Goal: Complete application form: Complete application form

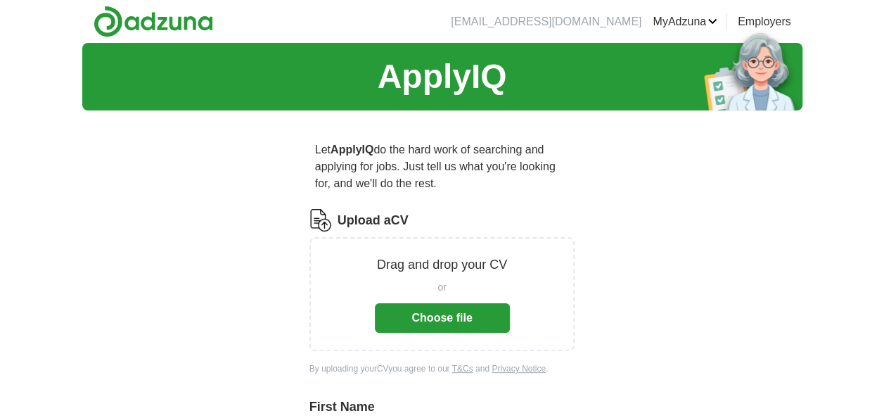
click at [555, 387] on div "Upload a CV Drag and drop your CV or Choose file By uploading your CV you agree…" at bounding box center [443, 300] width 266 height 183
click at [475, 314] on button "Choose file" at bounding box center [442, 318] width 135 height 30
click at [440, 326] on button "Choose file" at bounding box center [442, 318] width 135 height 30
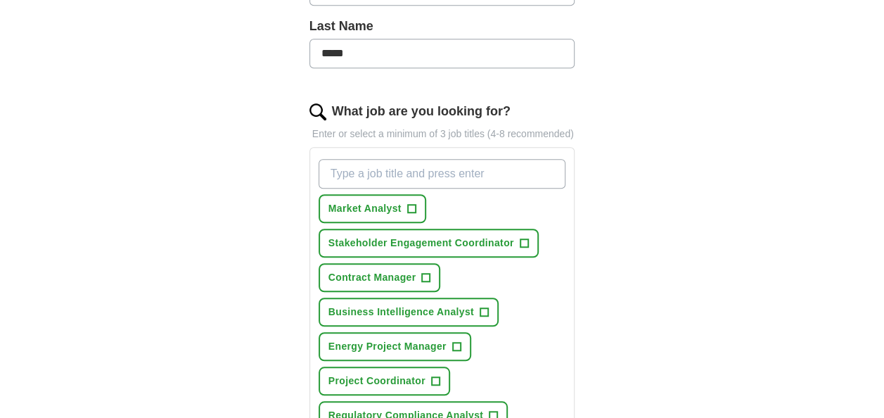
scroll to position [388, 0]
click at [398, 211] on span "Market Analyst" at bounding box center [365, 208] width 73 height 15
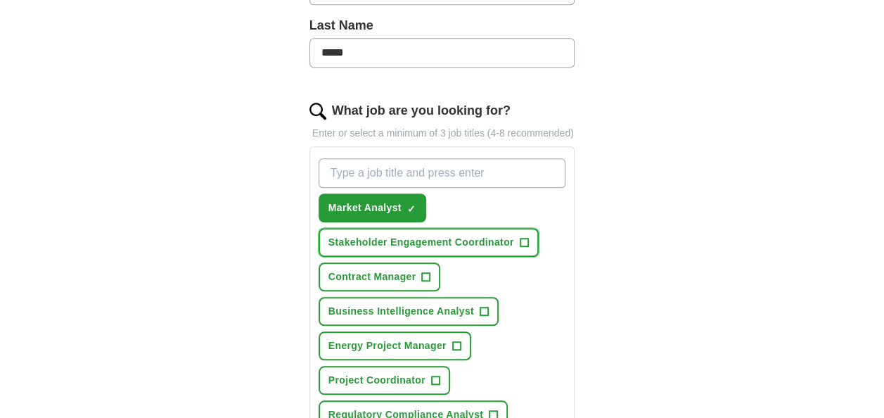
click at [411, 236] on span "Stakeholder Engagement Coordinator" at bounding box center [422, 242] width 186 height 15
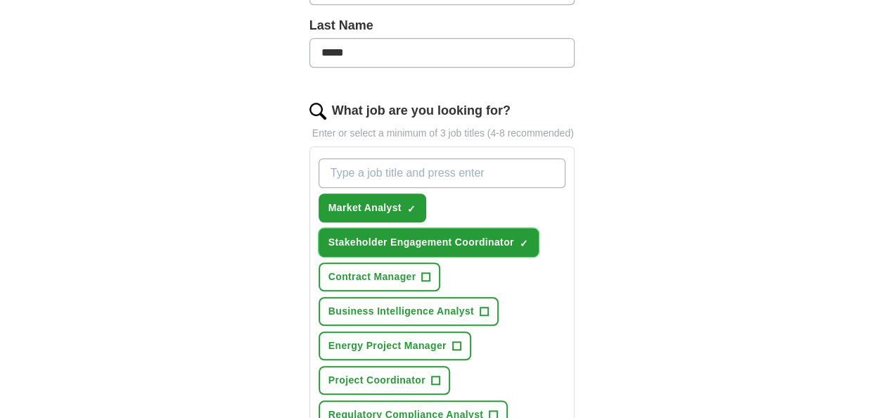
scroll to position [446, 0]
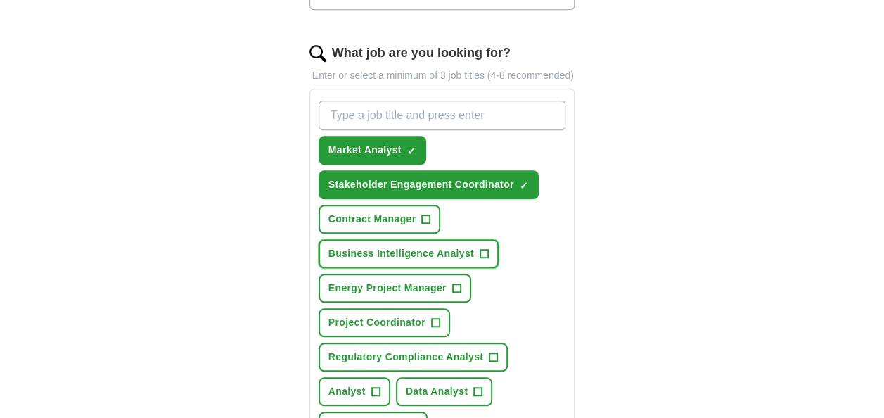
click at [450, 246] on span "Business Intelligence Analyst" at bounding box center [402, 253] width 146 height 15
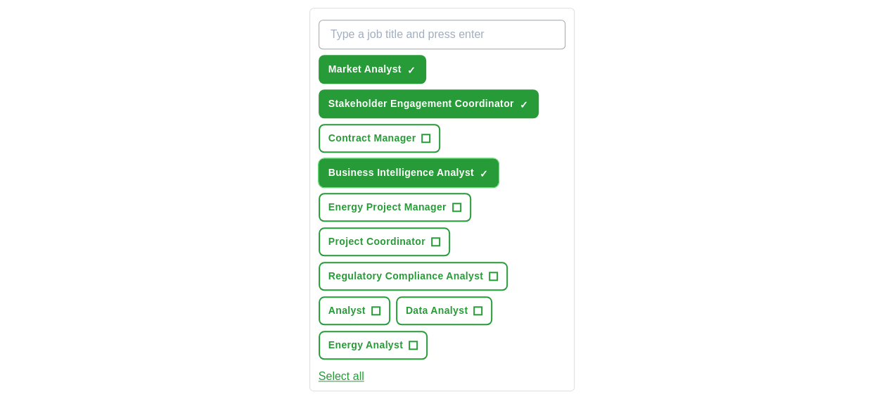
scroll to position [528, 0]
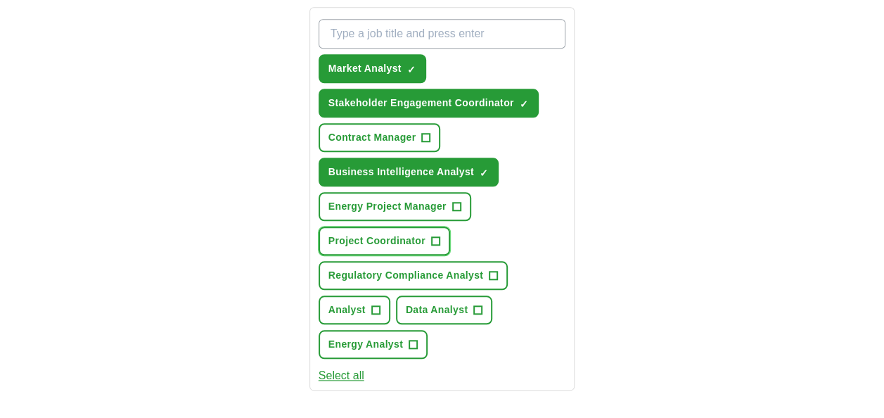
click at [417, 245] on span "Project Coordinator" at bounding box center [377, 241] width 97 height 15
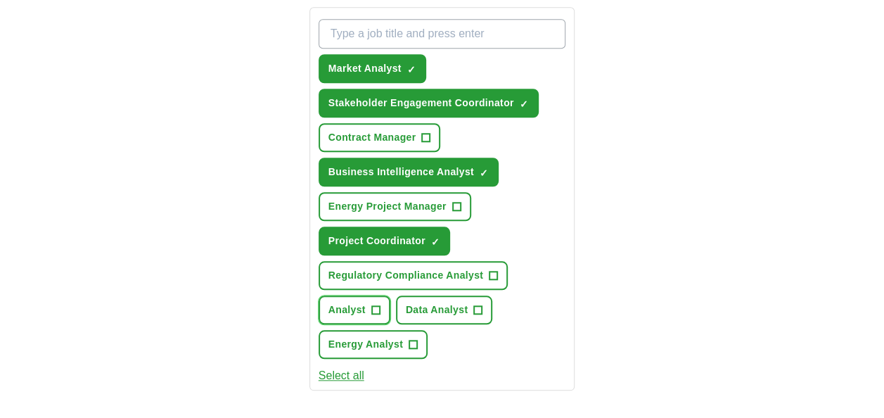
click at [360, 308] on span "Analyst" at bounding box center [347, 310] width 37 height 15
click at [384, 349] on span "Energy Analyst" at bounding box center [366, 344] width 75 height 15
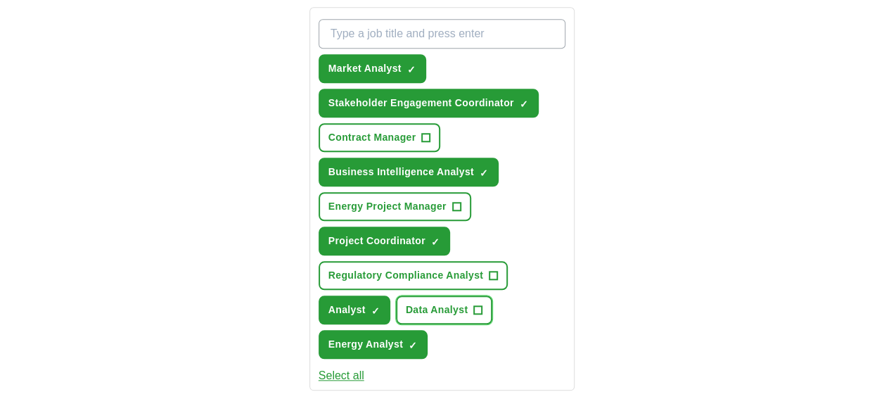
click at [443, 305] on span "Data Analyst" at bounding box center [437, 310] width 63 height 15
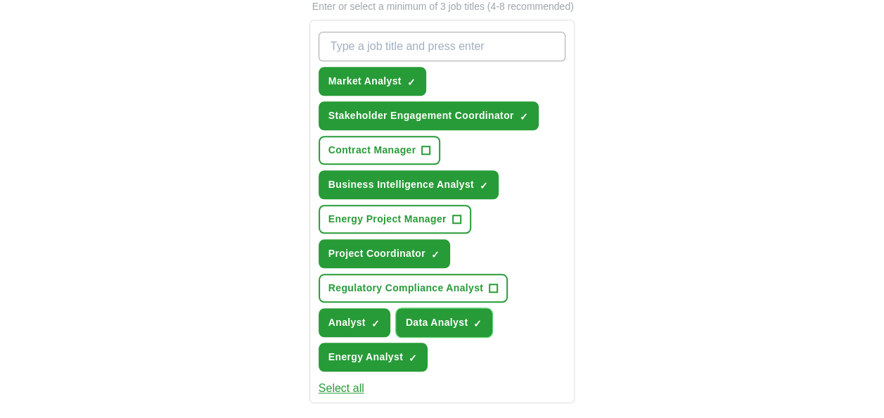
scroll to position [514, 0]
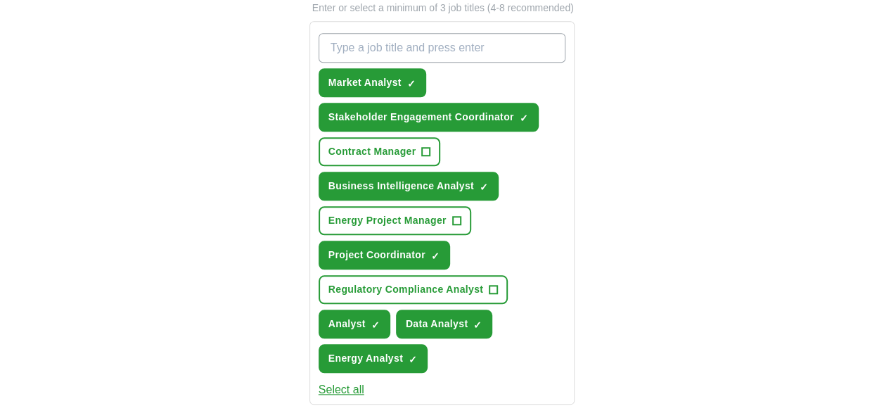
click at [350, 390] on button "Select all" at bounding box center [342, 389] width 46 height 17
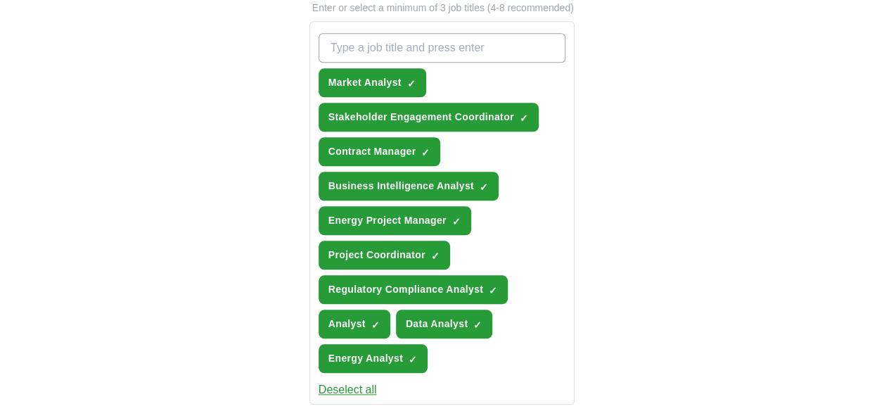
scroll to position [787, 0]
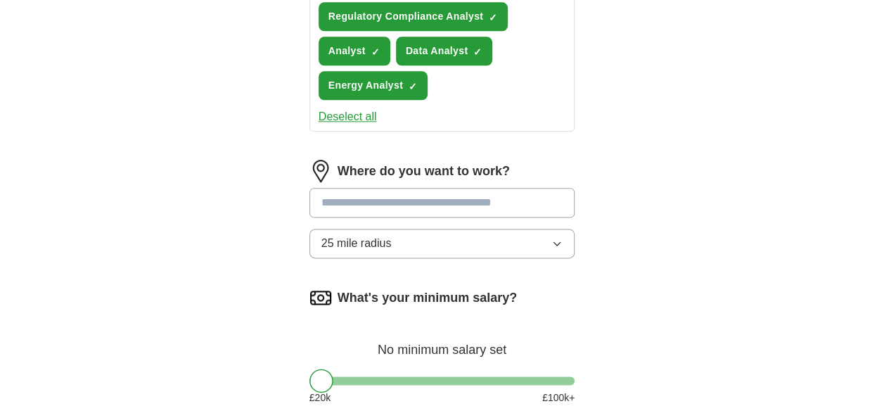
click at [386, 210] on input "text" at bounding box center [443, 203] width 266 height 30
type input "******"
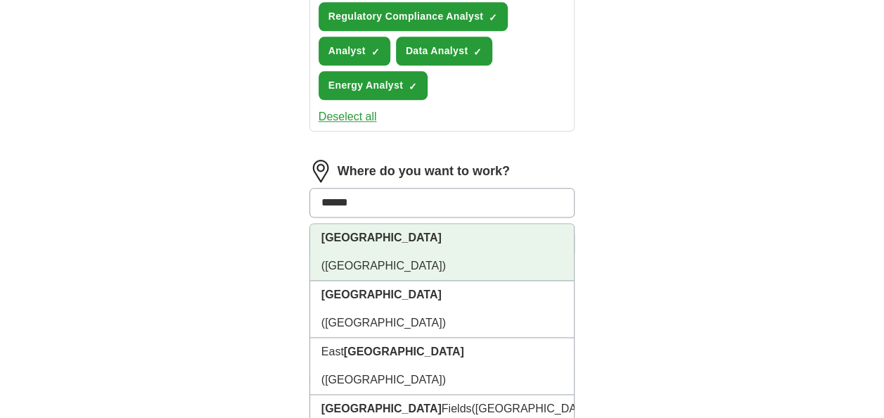
click at [395, 229] on li "[GEOGRAPHIC_DATA] ([GEOGRAPHIC_DATA])" at bounding box center [442, 252] width 265 height 57
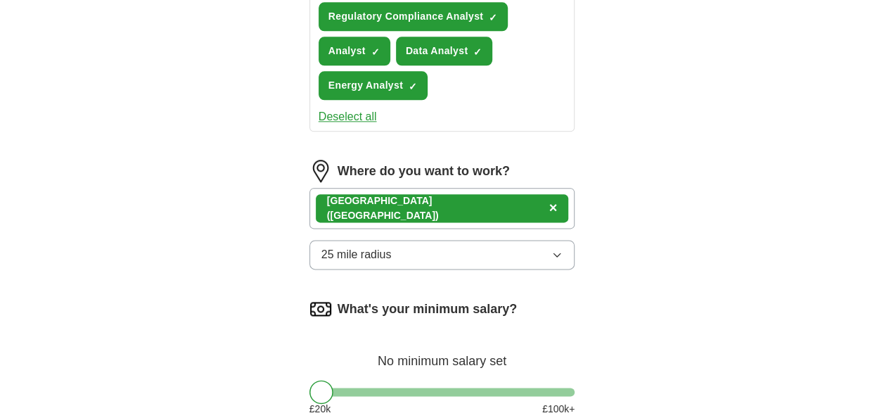
click at [402, 251] on button "25 mile radius" at bounding box center [443, 255] width 266 height 30
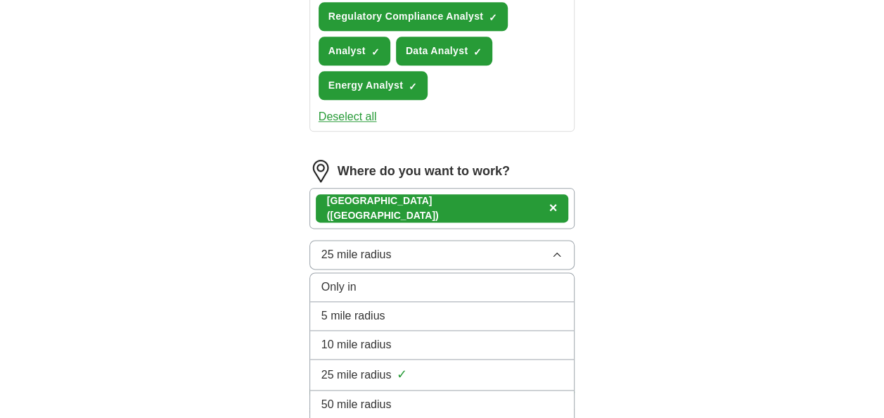
click at [412, 371] on div "25 mile radius ✓" at bounding box center [443, 374] width 242 height 19
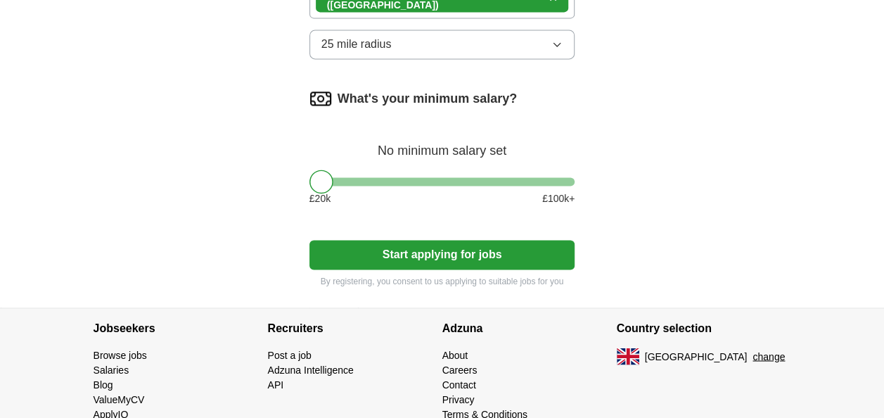
scroll to position [998, 0]
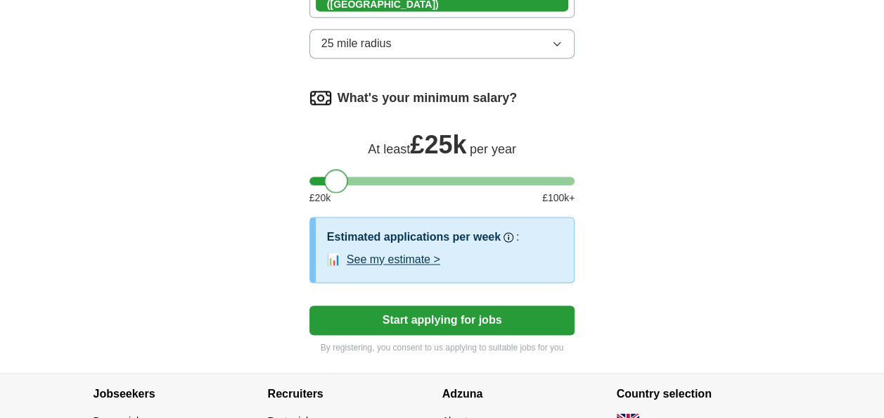
drag, startPoint x: 328, startPoint y: 177, endPoint x: 343, endPoint y: 181, distance: 15.9
click at [343, 181] on div at bounding box center [336, 181] width 24 height 24
click at [391, 252] on button "See my estimate >" at bounding box center [394, 259] width 94 height 17
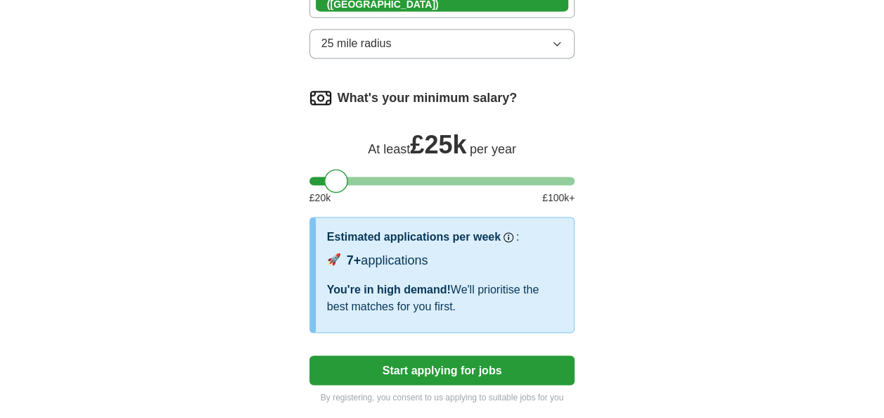
click at [413, 355] on button "Start applying for jobs" at bounding box center [443, 370] width 266 height 30
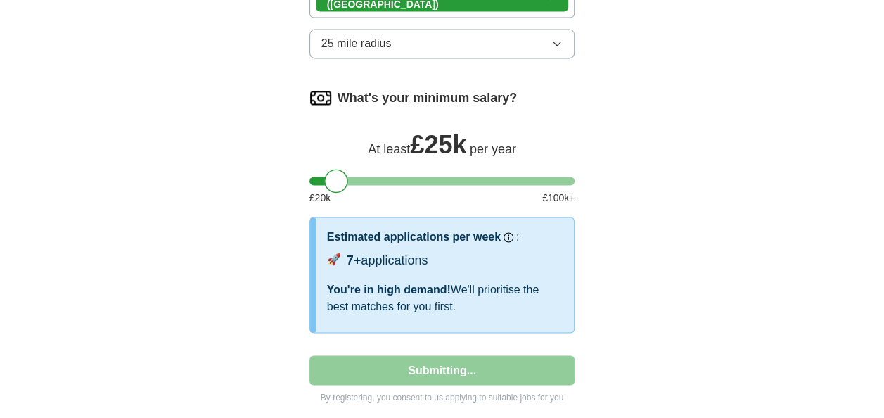
select select "**"
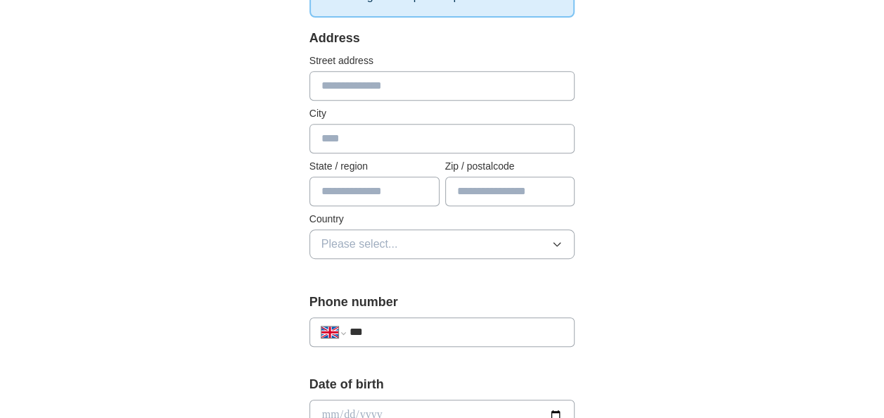
scroll to position [299, 0]
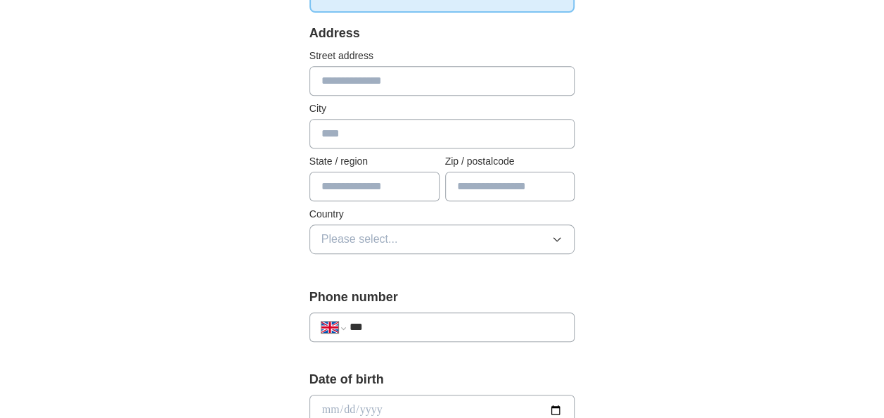
click at [385, 80] on input "text" at bounding box center [443, 81] width 266 height 30
type input "**********"
type input "******"
type input "********"
click at [374, 228] on button "Please select..." at bounding box center [443, 239] width 266 height 30
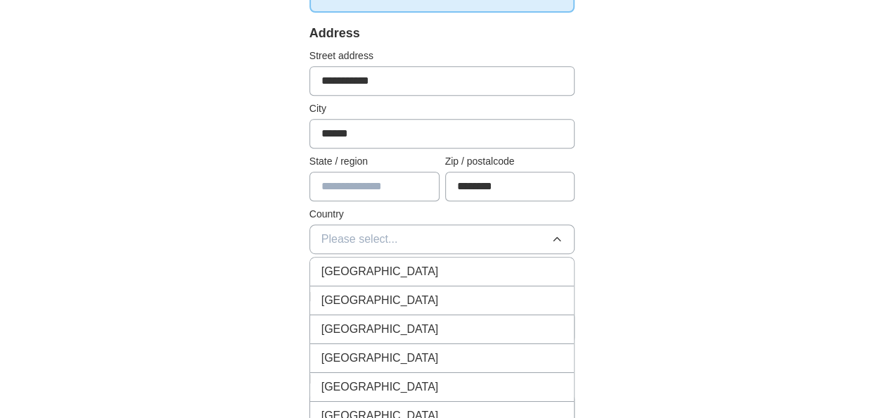
click at [374, 280] on li "[GEOGRAPHIC_DATA]" at bounding box center [442, 272] width 265 height 29
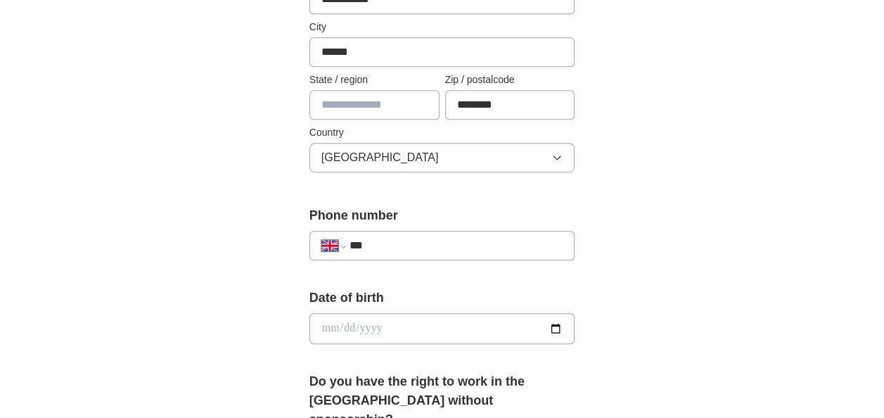
scroll to position [381, 0]
click at [442, 231] on div "**********" at bounding box center [443, 245] width 266 height 30
click at [438, 251] on div "**********" at bounding box center [443, 245] width 266 height 30
click at [414, 241] on input "***" at bounding box center [457, 244] width 214 height 17
type input "**********"
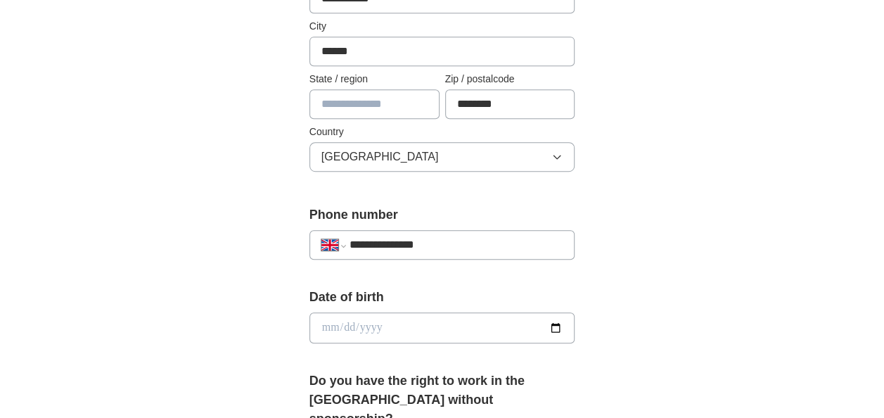
click at [415, 317] on input "date" at bounding box center [443, 327] width 266 height 31
click at [404, 321] on input "date" at bounding box center [443, 327] width 266 height 31
click at [355, 326] on input "date" at bounding box center [443, 327] width 266 height 31
click at [319, 318] on input "date" at bounding box center [443, 327] width 266 height 31
click at [325, 327] on input "date" at bounding box center [443, 327] width 266 height 31
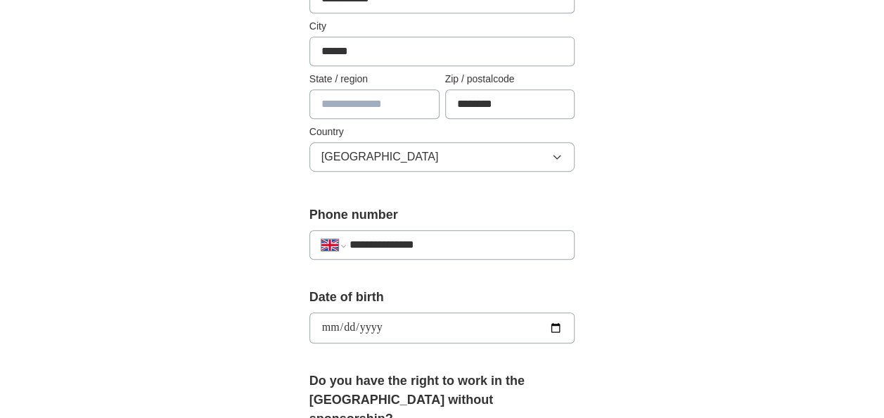
type input "**********"
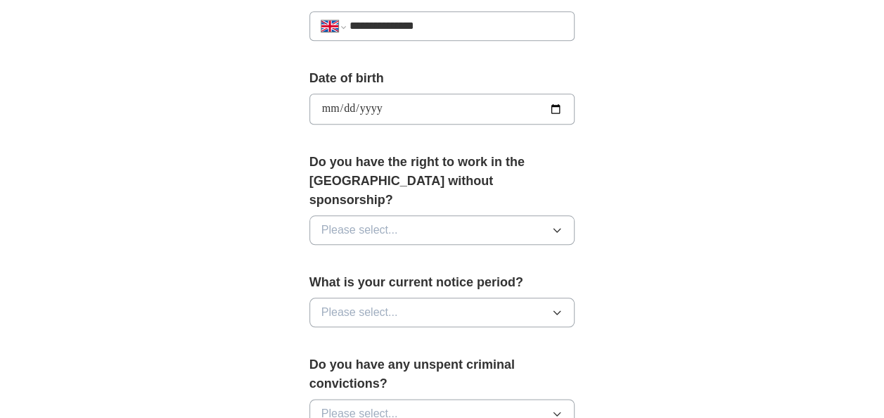
scroll to position [663, 0]
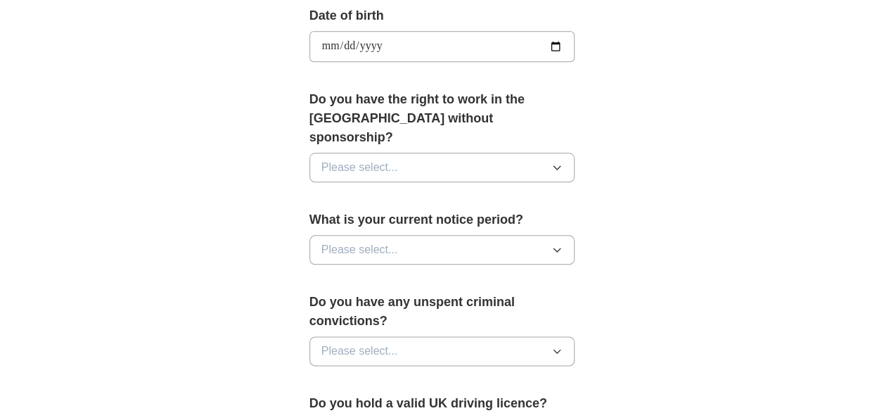
click at [250, 272] on div "**********" at bounding box center [442, 38] width 720 height 1317
click at [446, 129] on div "Do you have the right to work in the [GEOGRAPHIC_DATA] without sponsorship? Ple…" at bounding box center [443, 141] width 266 height 103
click at [442, 153] on button "Please select..." at bounding box center [443, 168] width 266 height 30
click at [445, 191] on div "Yes" at bounding box center [443, 199] width 242 height 17
click at [430, 235] on button "Please select..." at bounding box center [443, 250] width 266 height 30
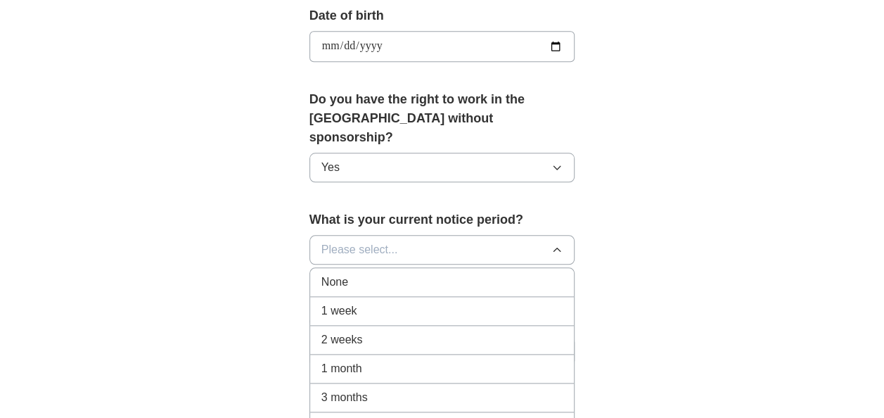
click at [417, 297] on li "1 week" at bounding box center [442, 311] width 265 height 29
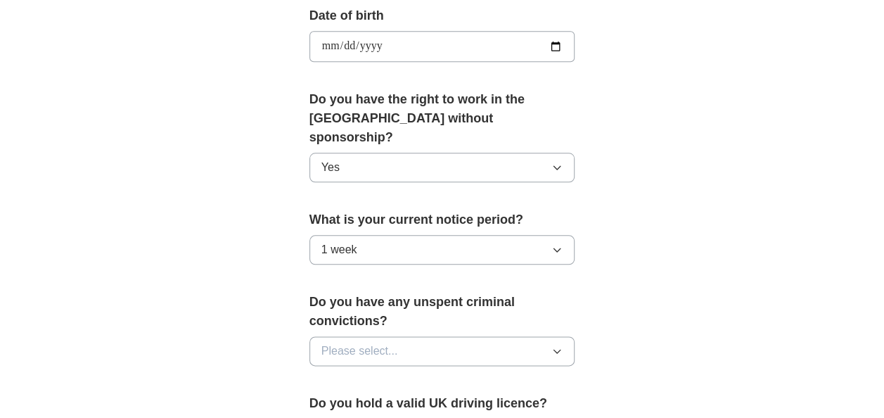
scroll to position [733, 0]
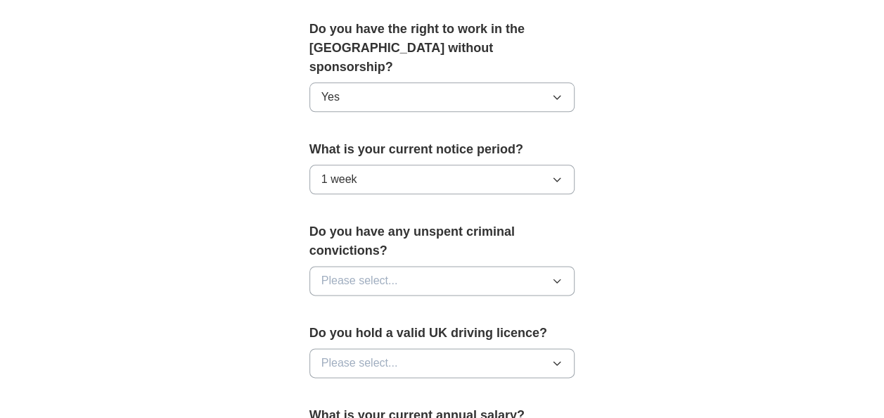
click at [397, 272] on span "Please select..." at bounding box center [360, 280] width 77 height 17
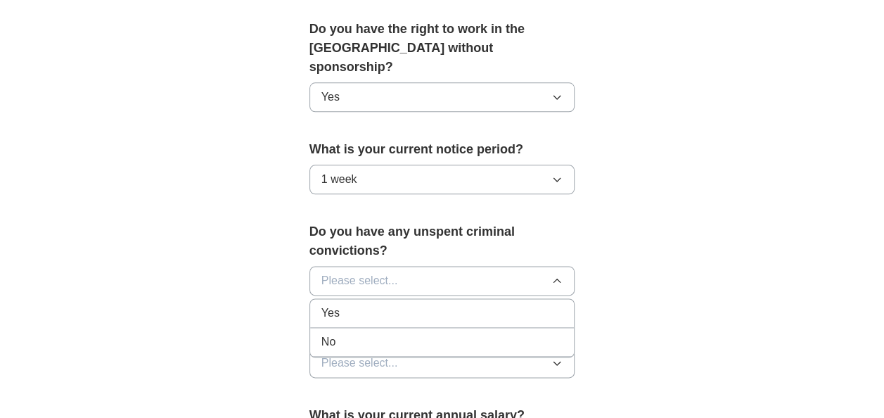
click at [405, 333] on div "No" at bounding box center [443, 341] width 242 height 17
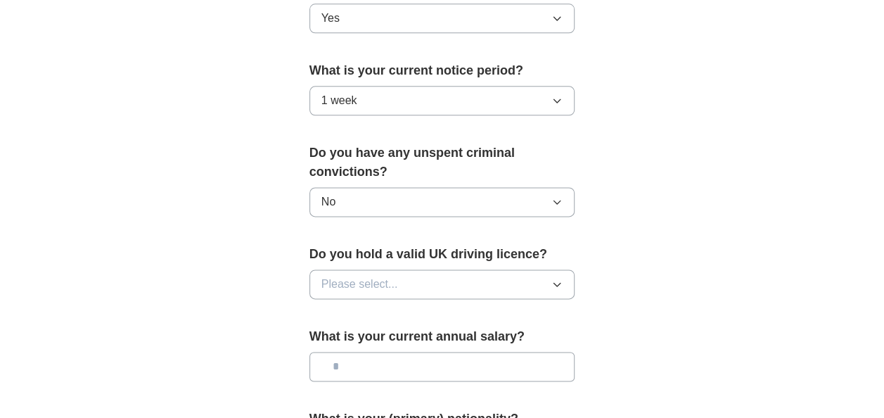
scroll to position [813, 0]
click at [390, 275] on span "Please select..." at bounding box center [360, 283] width 77 height 17
click at [394, 336] on div "No" at bounding box center [443, 344] width 242 height 17
click at [404, 351] on input "text" at bounding box center [443, 366] width 266 height 30
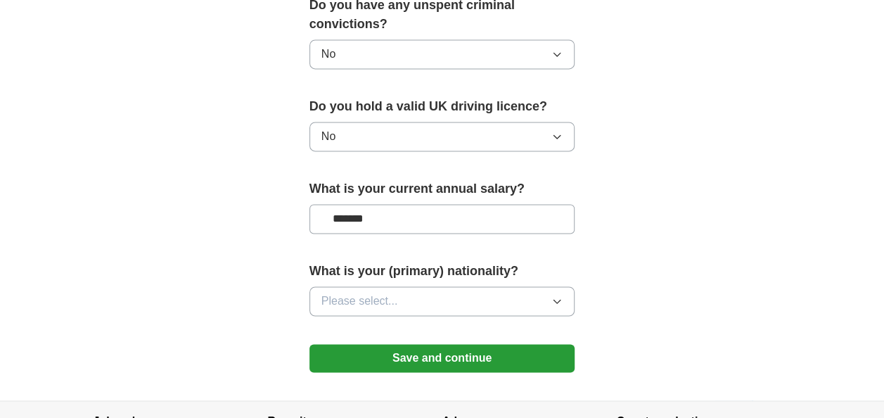
scroll to position [1055, 0]
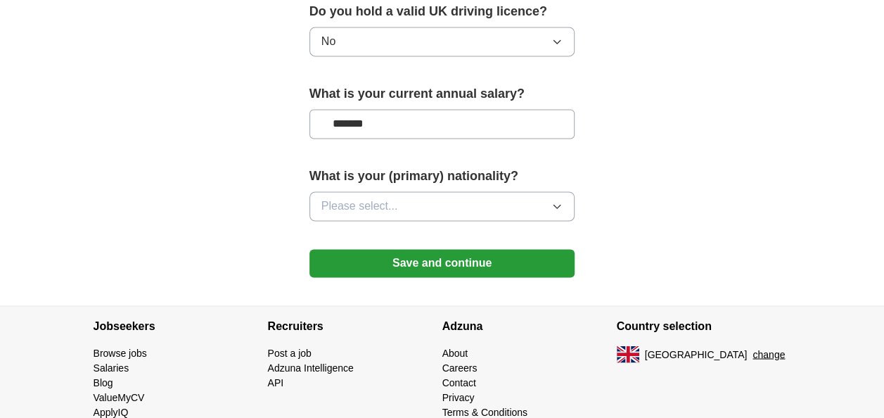
type input "*******"
click at [411, 191] on button "Please select..." at bounding box center [443, 206] width 266 height 30
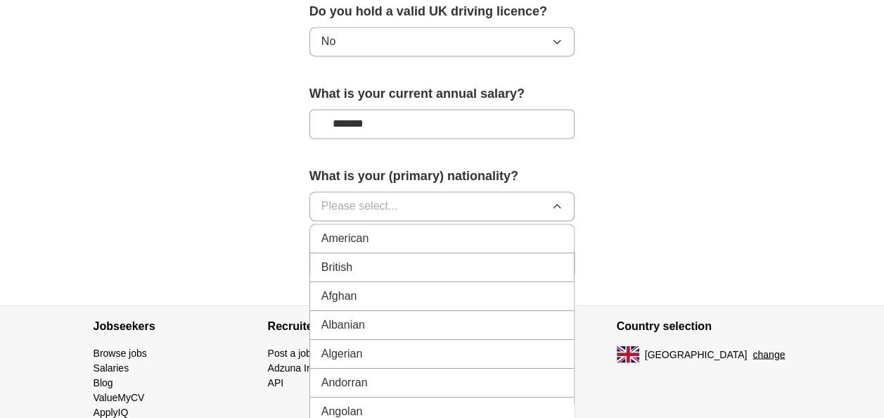
click at [411, 191] on button "Please select..." at bounding box center [443, 206] width 266 height 30
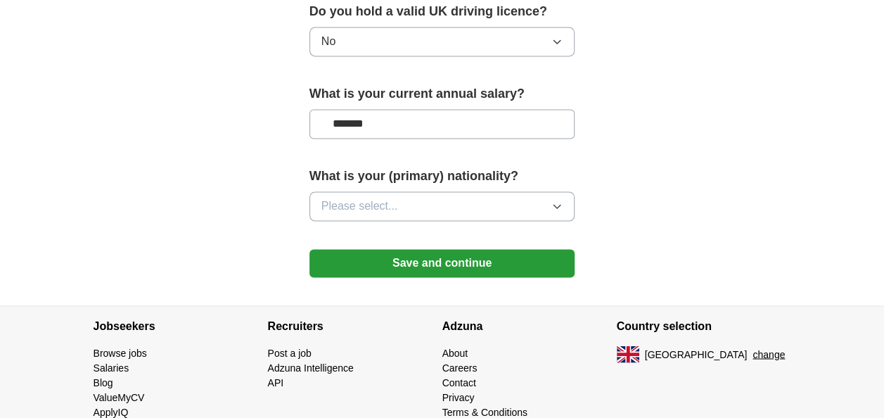
click at [411, 191] on button "Please select..." at bounding box center [443, 206] width 266 height 30
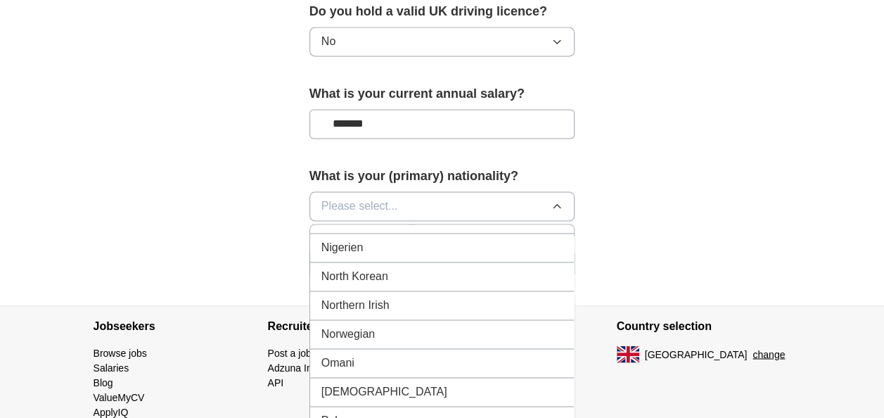
scroll to position [3772, 0]
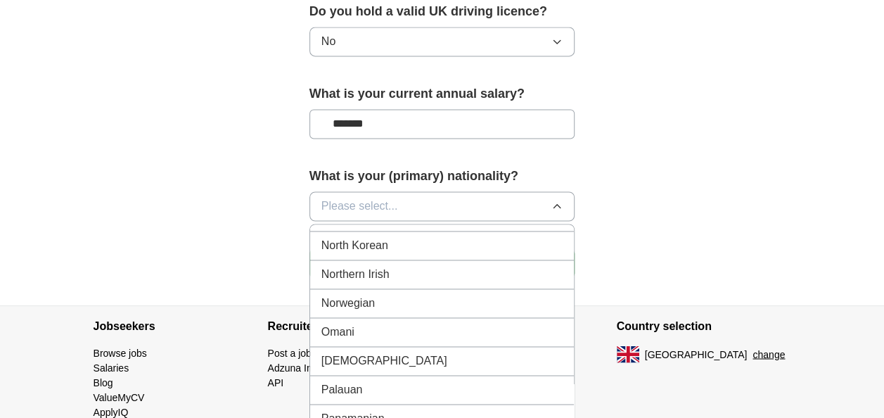
click at [358, 295] on span "Norwegian" at bounding box center [348, 303] width 53 height 17
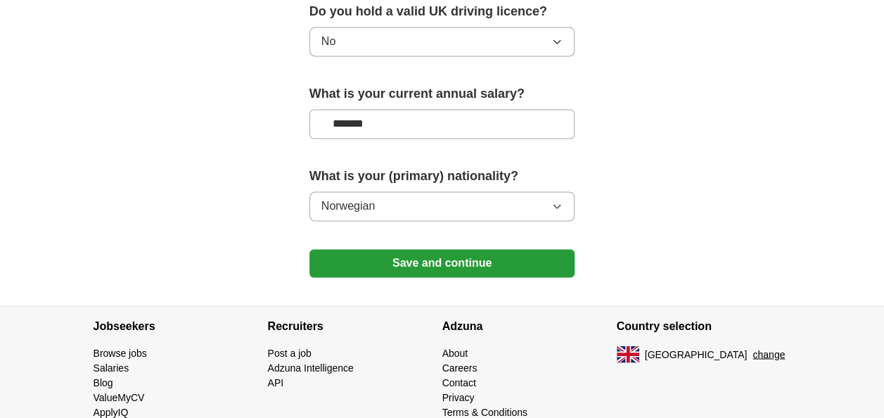
click at [411, 249] on button "Save and continue" at bounding box center [443, 263] width 266 height 28
